Goal: Transaction & Acquisition: Subscribe to service/newsletter

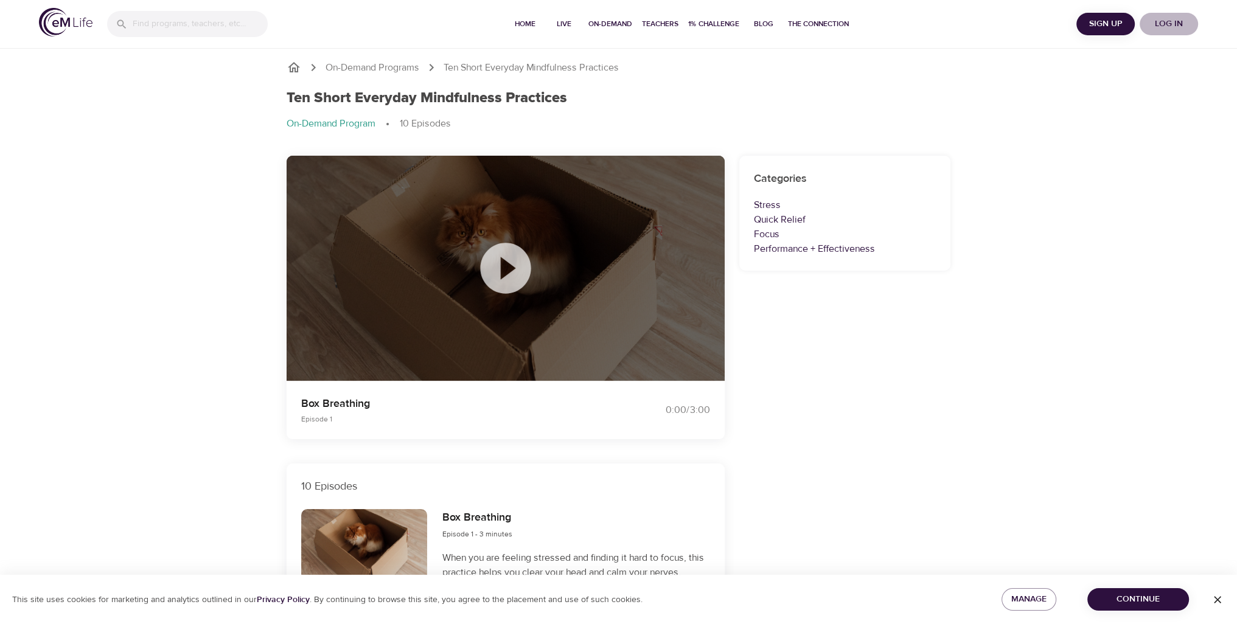
click at [1173, 27] on span "Log in" at bounding box center [1169, 23] width 49 height 15
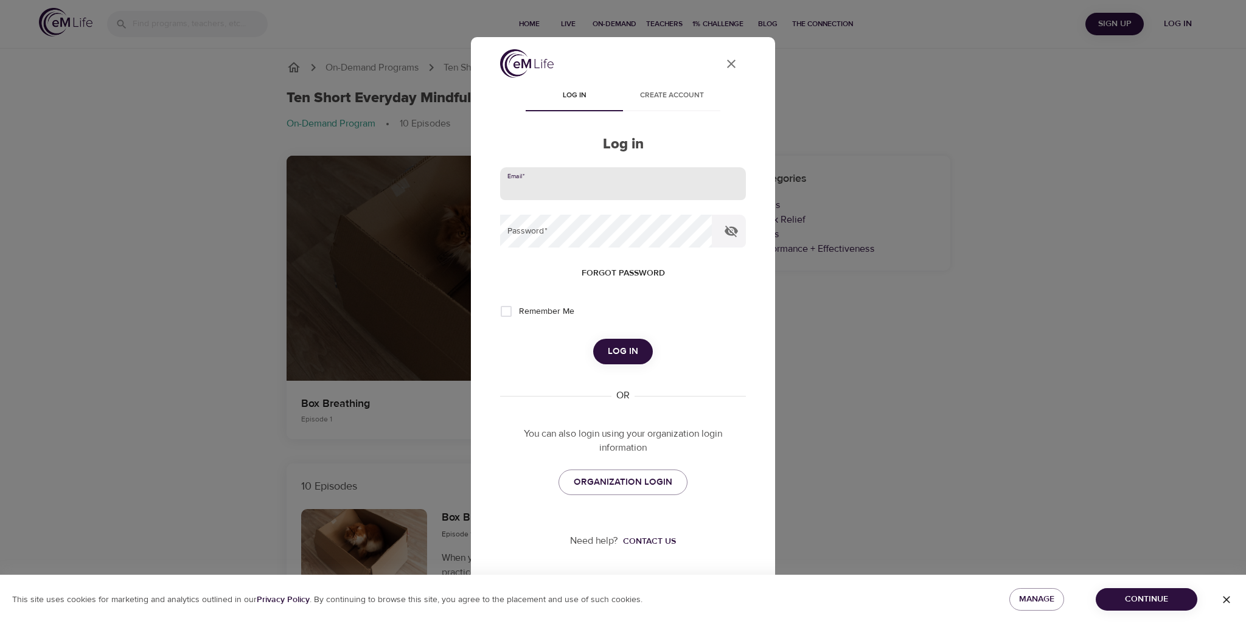
click at [605, 188] on input "email" at bounding box center [623, 183] width 246 height 33
type input "[EMAIL_ADDRESS][DOMAIN_NAME]"
click at [510, 312] on input "Remember Me" at bounding box center [507, 312] width 26 height 26
checkbox input "true"
click at [622, 352] on span "Log in" at bounding box center [623, 352] width 30 height 16
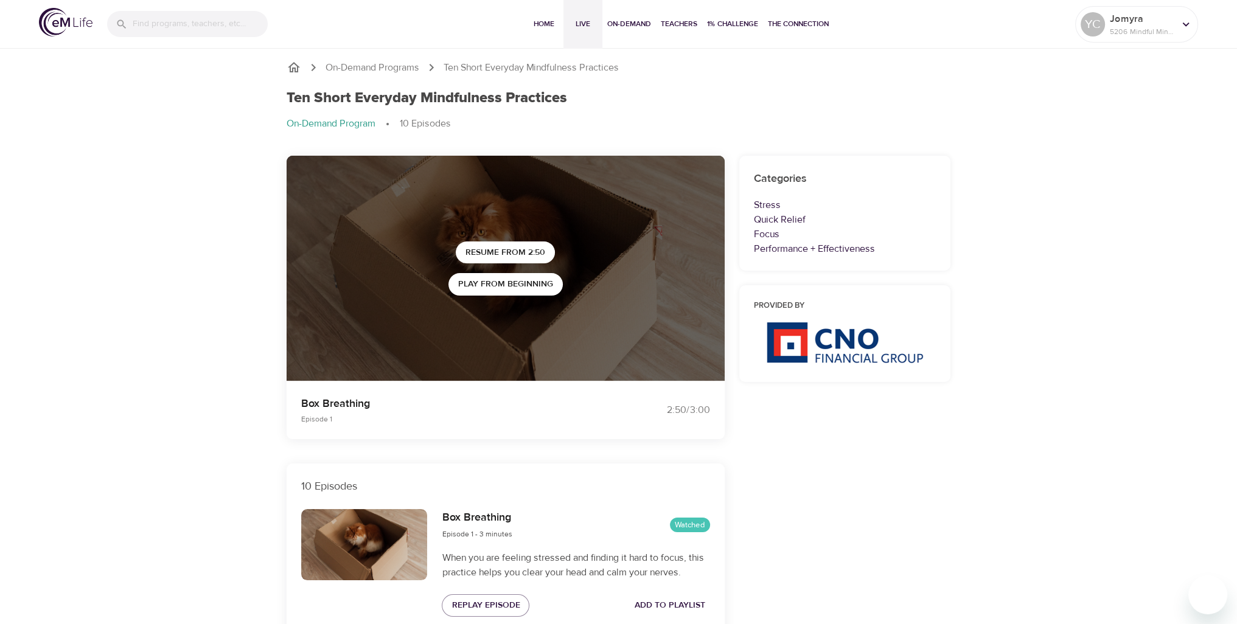
click at [581, 23] on span "Live" at bounding box center [582, 24] width 29 height 13
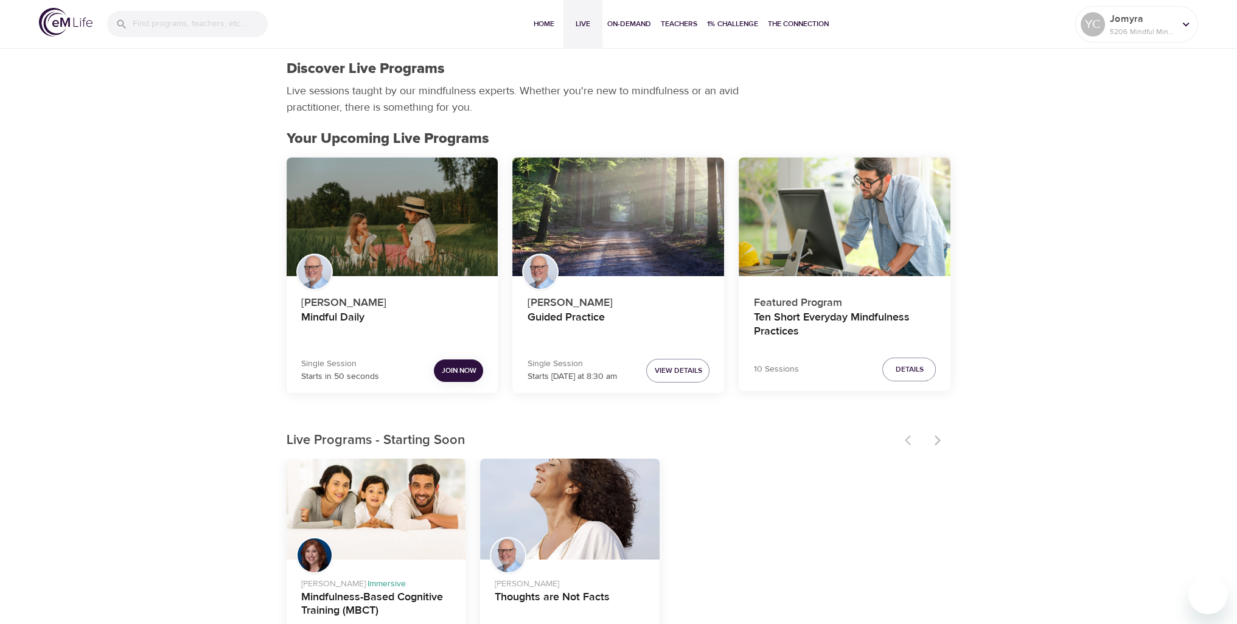
click at [834, 98] on div "Discover Live Programs Live sessions taught by our mindfulness experts. Whether…" at bounding box center [618, 88] width 679 height 70
click at [451, 371] on span "Join Now" at bounding box center [458, 371] width 35 height 13
